Goal: Information Seeking & Learning: Find specific fact

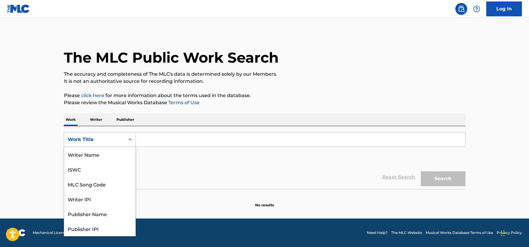
click at [119, 143] on div "Work Title" at bounding box center [94, 139] width 53 height 7
click at [95, 164] on div "ISWC" at bounding box center [99, 169] width 71 height 15
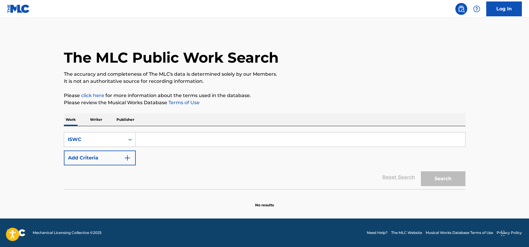
click at [157, 141] on input "Search Form" at bounding box center [300, 140] width 329 height 14
paste input "T7028578794"
type input "T7028578794"
click at [454, 175] on button "Search" at bounding box center [443, 178] width 45 height 15
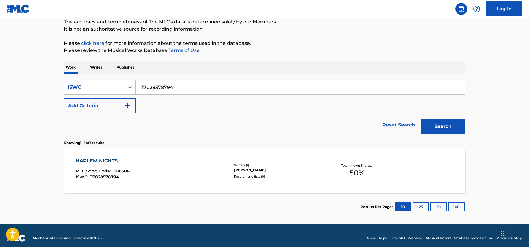
scroll to position [58, 0]
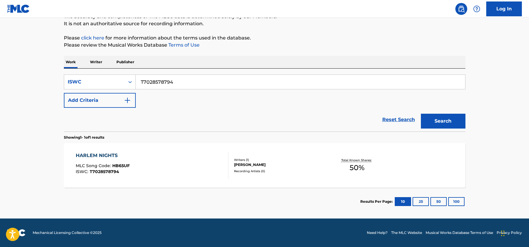
click at [140, 149] on div "HARLEM NIGHTS MLC Song Code : HB65UF ISWC : T7028578794 Writers ( 1 ) [PERSON_N…" at bounding box center [265, 165] width 402 height 45
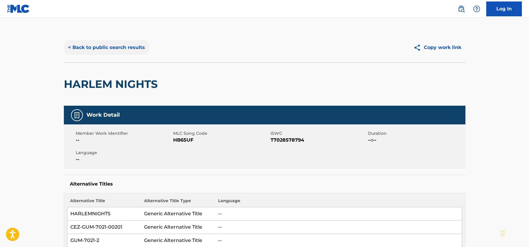
click at [111, 45] on button "< Back to public search results" at bounding box center [106, 47] width 85 height 15
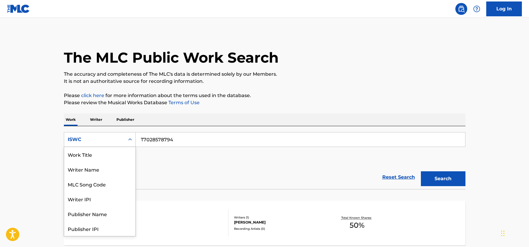
scroll to position [30, 0]
click at [114, 137] on div "ISWC" at bounding box center [94, 139] width 53 height 7
click at [111, 157] on div "MLC Song Code" at bounding box center [99, 154] width 71 height 15
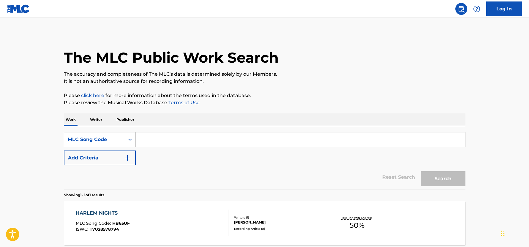
drag, startPoint x: 201, startPoint y: 144, endPoint x: 206, endPoint y: 146, distance: 5.7
click at [201, 144] on input "Search Form" at bounding box center [300, 140] width 329 height 14
paste input "PF62E7"
type input "PF62E7"
drag, startPoint x: 420, startPoint y: 174, endPoint x: 436, endPoint y: 179, distance: 17.2
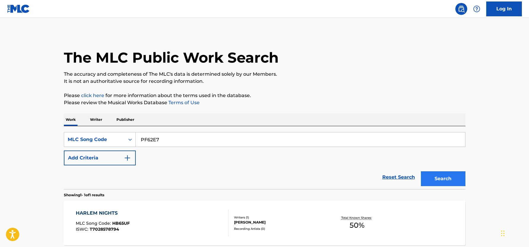
click at [421, 175] on div "Search" at bounding box center [442, 177] width 48 height 24
click at [452, 179] on button "Search" at bounding box center [443, 178] width 45 height 15
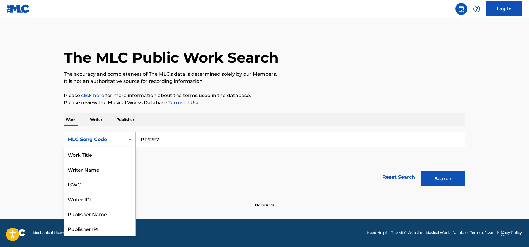
click at [103, 143] on div "MLC Song Code" at bounding box center [94, 139] width 53 height 7
click at [96, 155] on div "ISWC" at bounding box center [99, 154] width 71 height 15
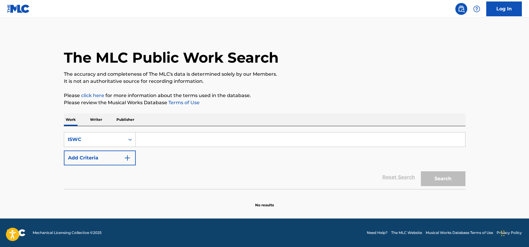
drag, startPoint x: 206, startPoint y: 134, endPoint x: 234, endPoint y: 143, distance: 30.3
click at [206, 134] on input "Search Form" at bounding box center [300, 140] width 329 height 14
paste input "T9131435897"
type input "T9131435897"
click at [451, 179] on button "Search" at bounding box center [443, 178] width 45 height 15
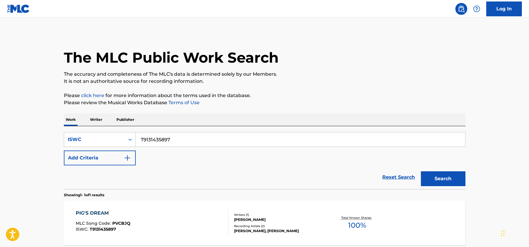
scroll to position [22, 0]
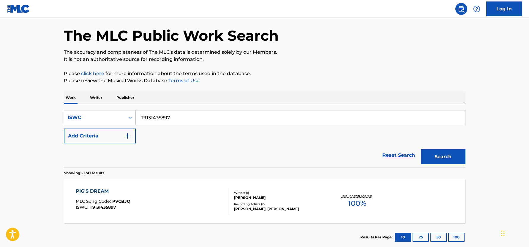
click at [299, 190] on div "PIG'S DREAM MLC Song Code : PVCBJQ ISWC : T9131435897 Writers ( 1 ) [PERSON_NAM…" at bounding box center [265, 201] width 402 height 45
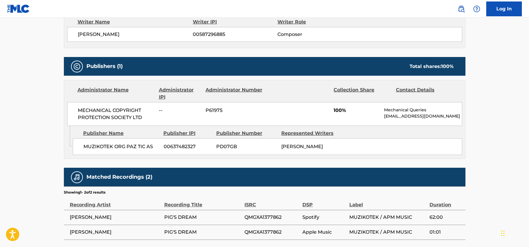
scroll to position [406, 0]
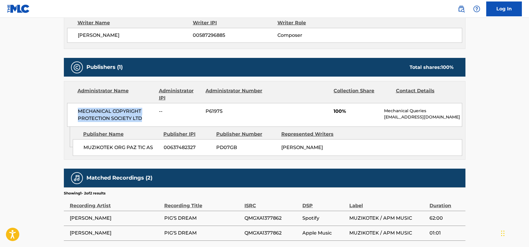
drag, startPoint x: 78, startPoint y: 110, endPoint x: 195, endPoint y: 132, distance: 119.7
click at [148, 124] on div "MECHANICAL COPYRIGHT PROTECTION SOCIETY LTD -- P61975 100% Mechanical Queries […" at bounding box center [264, 115] width 395 height 24
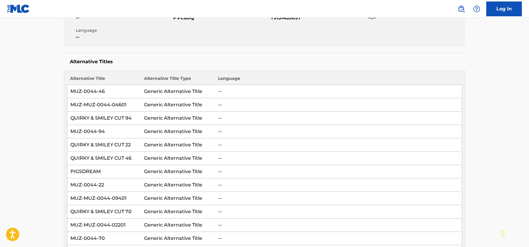
scroll to position [121, 0]
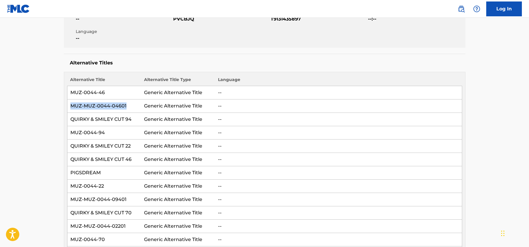
drag, startPoint x: 131, startPoint y: 109, endPoint x: 129, endPoint y: 106, distance: 3.4
click at [129, 106] on td "MUZ-MUZ-0044-04601" at bounding box center [104, 106] width 74 height 13
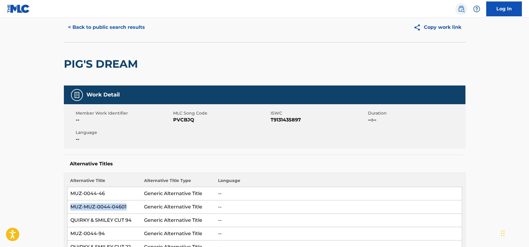
scroll to position [0, 0]
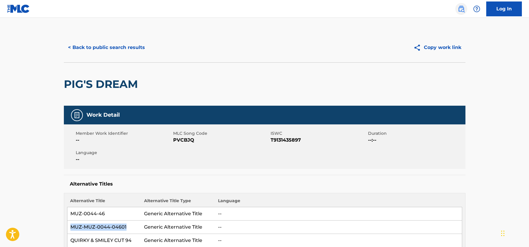
click at [464, 11] on img at bounding box center [461, 8] width 7 height 7
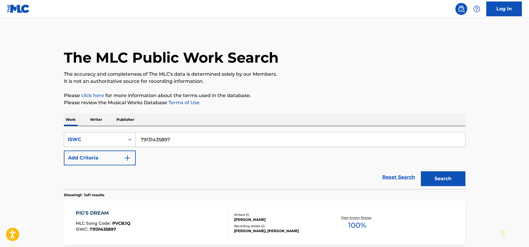
click at [95, 143] on div "ISWC" at bounding box center [94, 139] width 53 height 7
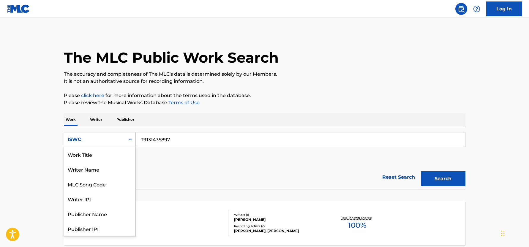
scroll to position [30, 0]
drag, startPoint x: 100, startPoint y: 150, endPoint x: 110, endPoint y: 149, distance: 9.6
click at [101, 150] on div "MLC Song Code" at bounding box center [99, 154] width 71 height 15
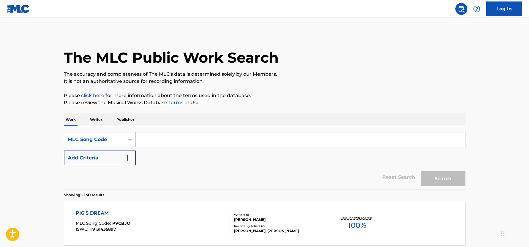
click at [191, 137] on input "Search Form" at bounding box center [300, 140] width 329 height 14
paste input "HB0PET"
type input "HB0PET"
click at [436, 175] on button "Search" at bounding box center [443, 178] width 45 height 15
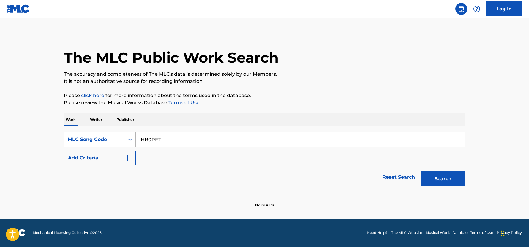
click at [83, 137] on div "MLC Song Code" at bounding box center [94, 139] width 53 height 7
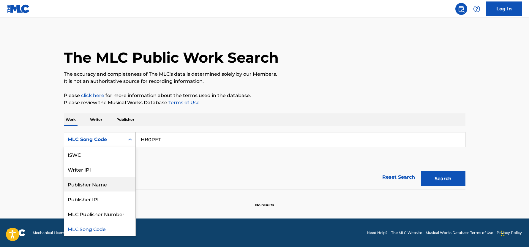
scroll to position [0, 0]
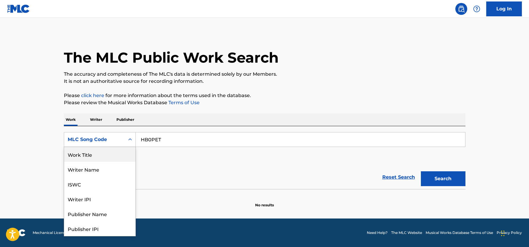
click at [97, 157] on div "Work Title" at bounding box center [99, 154] width 71 height 15
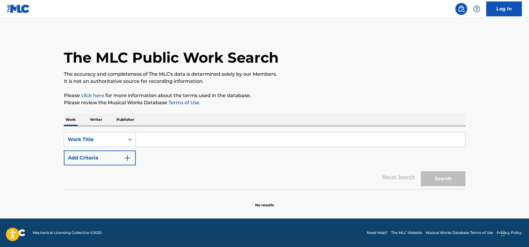
click at [199, 139] on input "Search Form" at bounding box center [300, 140] width 329 height 14
type input "Heroic battle"
click at [421, 171] on button "Search" at bounding box center [443, 178] width 45 height 15
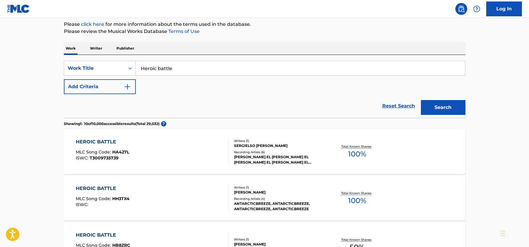
scroll to position [214, 0]
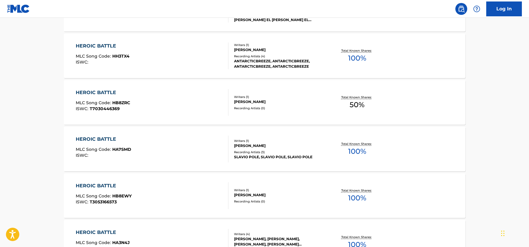
click at [178, 103] on div "HEROIC BATTLE MLC Song Code : HB8ZRC ISWC : T7030446369" at bounding box center [152, 102] width 153 height 27
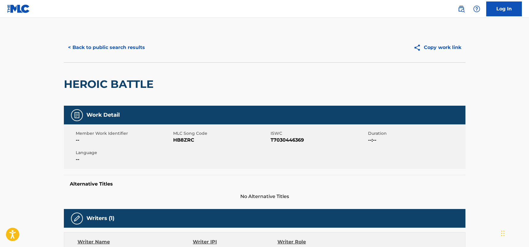
click at [186, 141] on span "HB8ZRC" at bounding box center [221, 140] width 96 height 7
copy span "HB8ZRC"
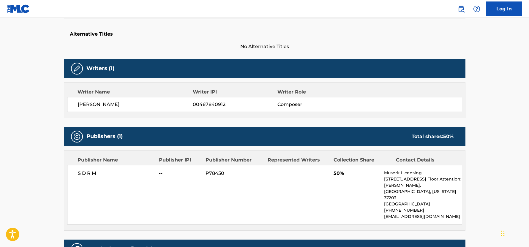
scroll to position [140, 0]
